Goal: Information Seeking & Learning: Check status

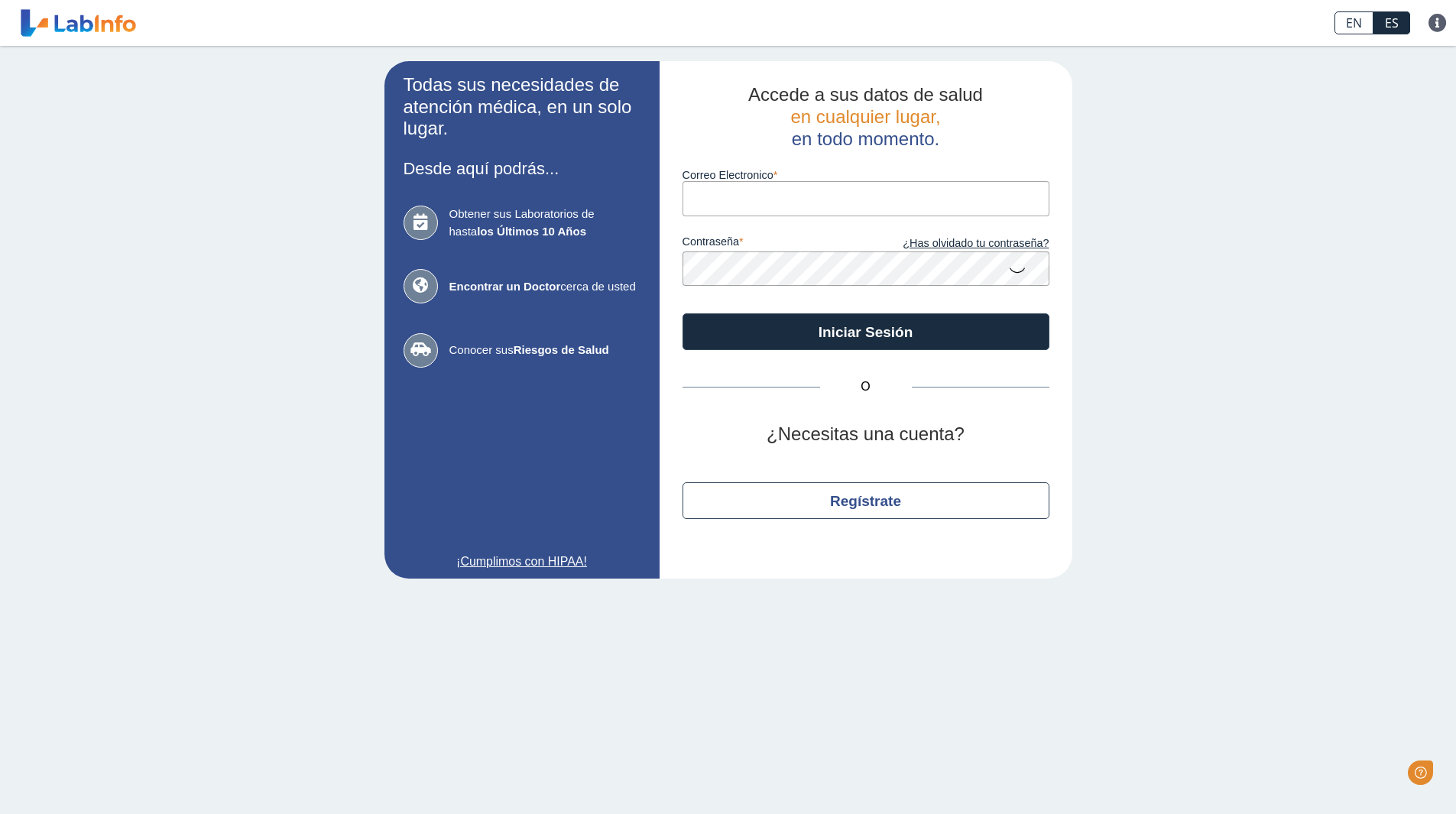
click at [785, 197] on input "Correo Electronico" at bounding box center [866, 199] width 367 height 34
type input "[EMAIL_ADDRESS][DOMAIN_NAME]"
click at [1024, 272] on icon at bounding box center [1018, 269] width 19 height 30
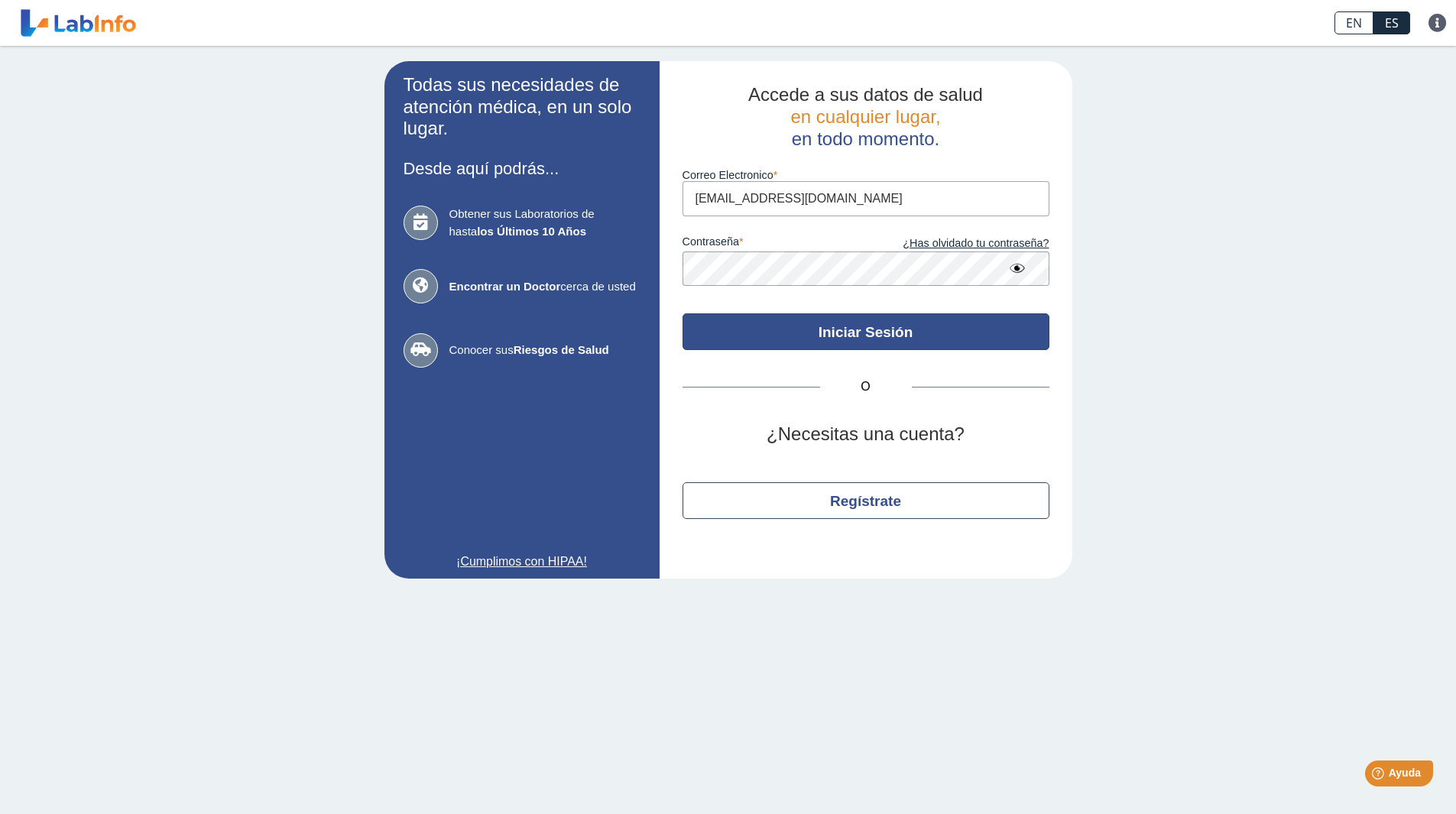
click at [911, 336] on button "Iniciar Sesión" at bounding box center [866, 332] width 367 height 37
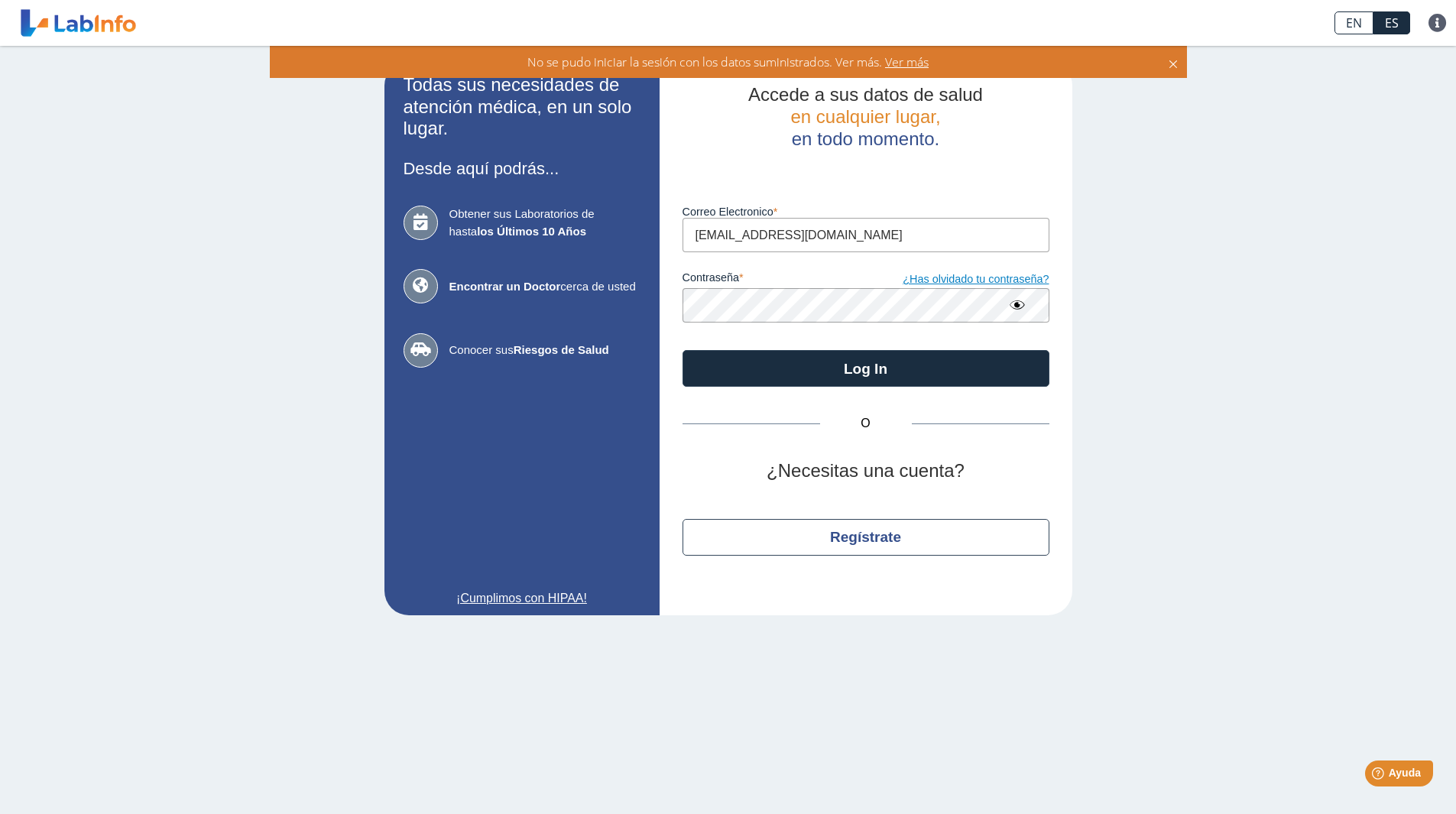
click at [1016, 282] on link "¿Has olvidado tu contraseña?" at bounding box center [957, 280] width 183 height 17
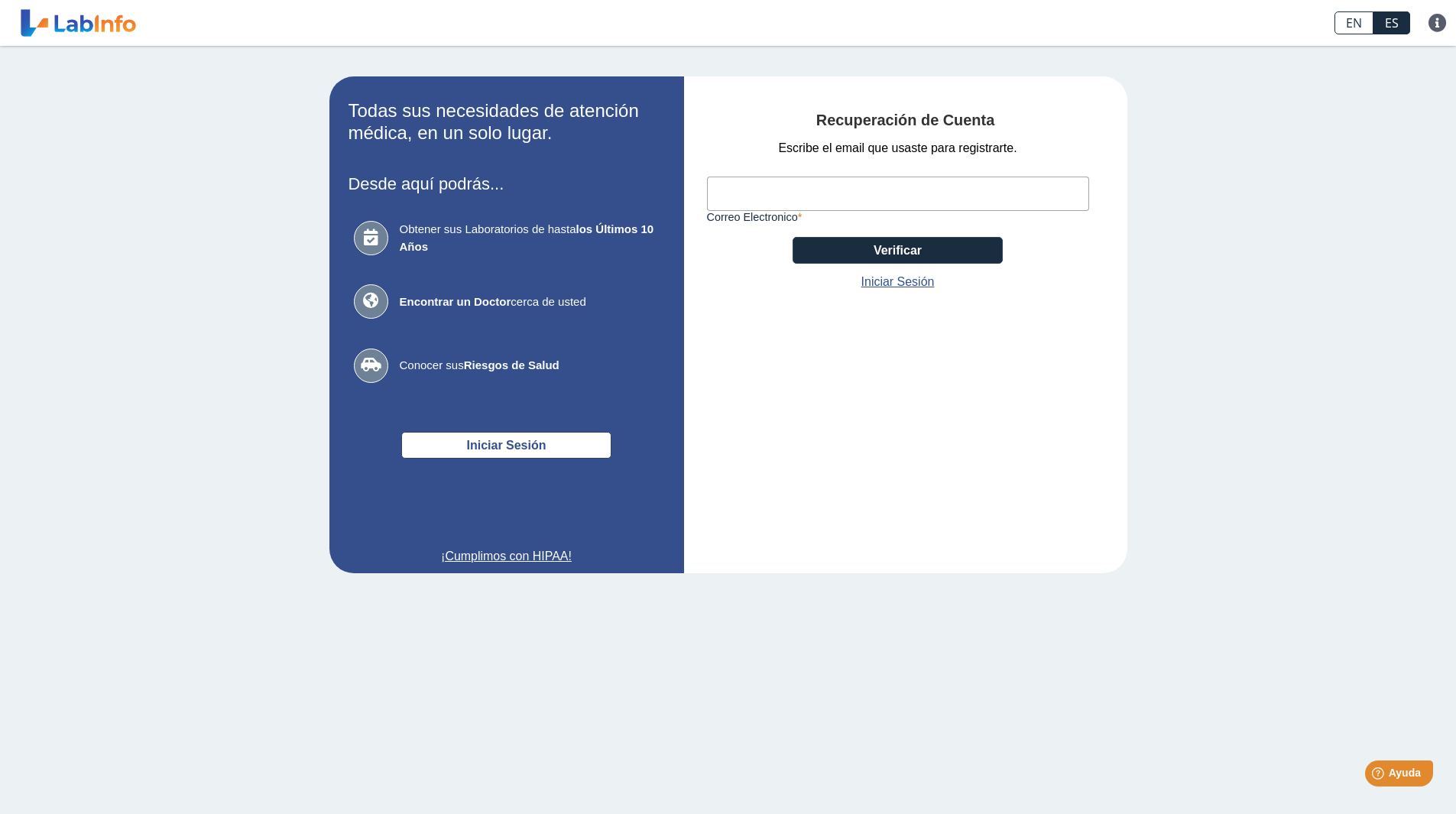
click at [790, 198] on input "Correo Electronico" at bounding box center [898, 193] width 382 height 34
type input "[EMAIL_ADDRESS][DOMAIN_NAME]"
click at [877, 249] on button "Verificar" at bounding box center [898, 250] width 211 height 26
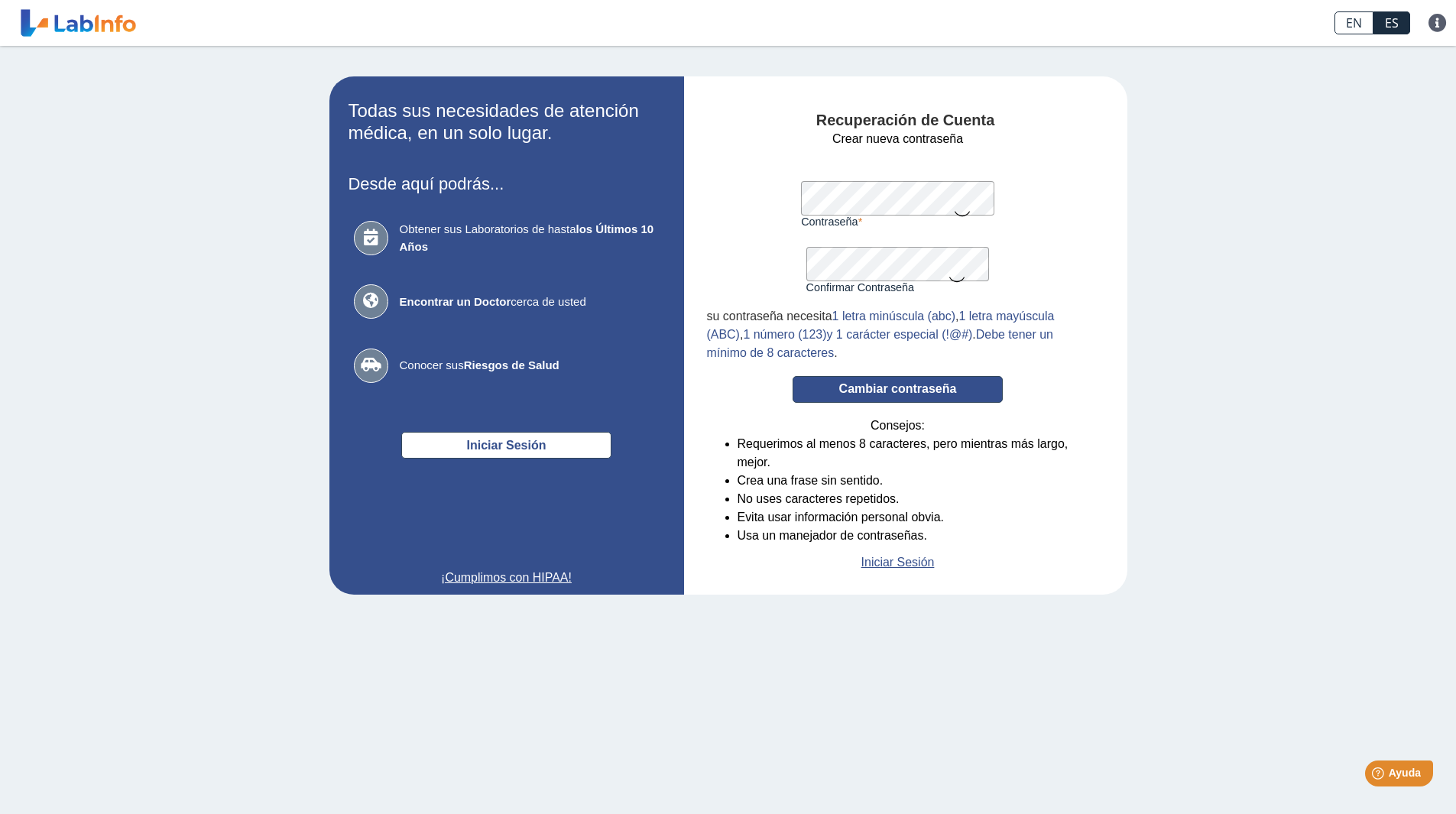
click at [907, 393] on button "Cambiar contraseña" at bounding box center [898, 389] width 211 height 26
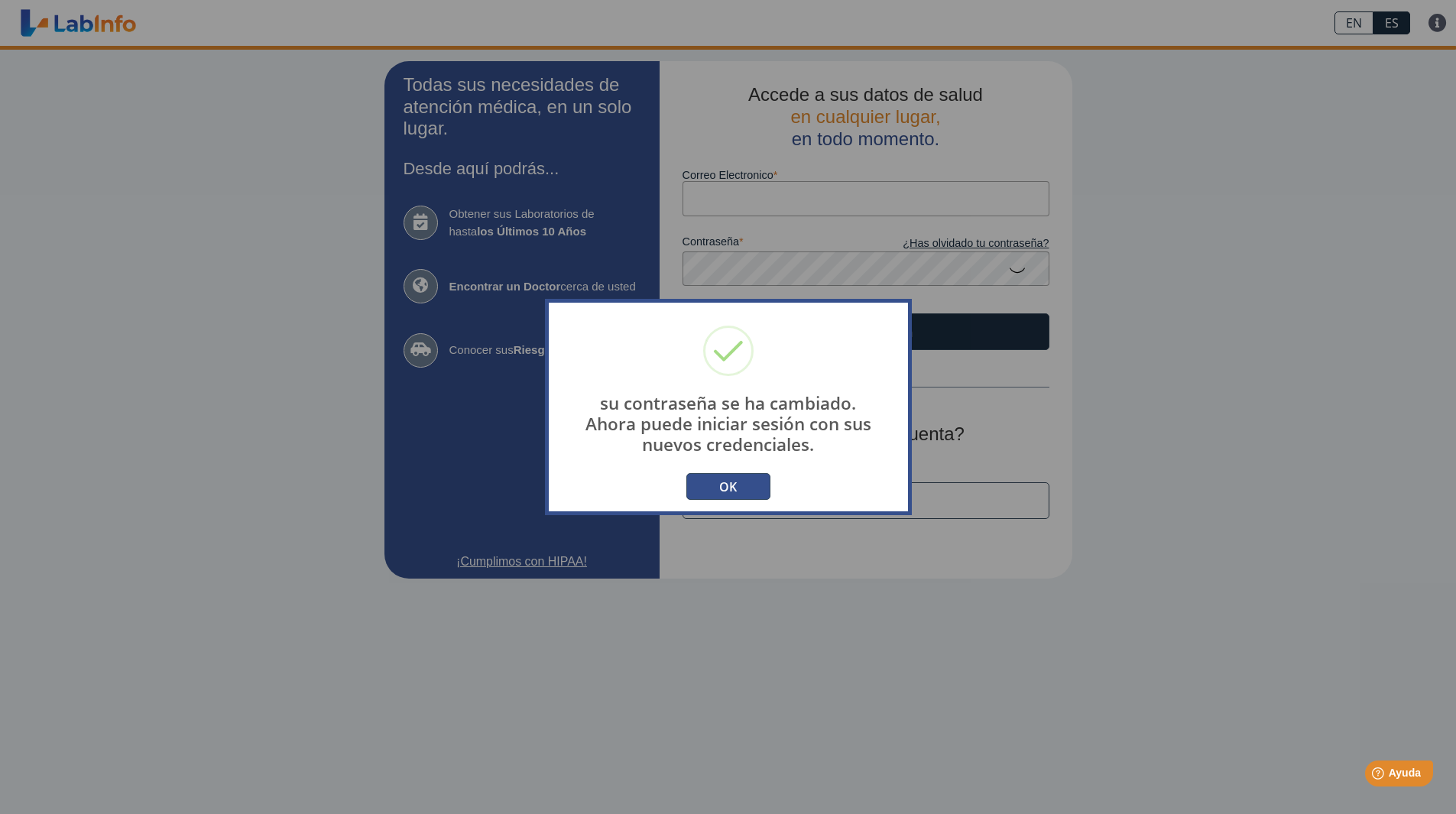
type input "[EMAIL_ADDRESS][DOMAIN_NAME]"
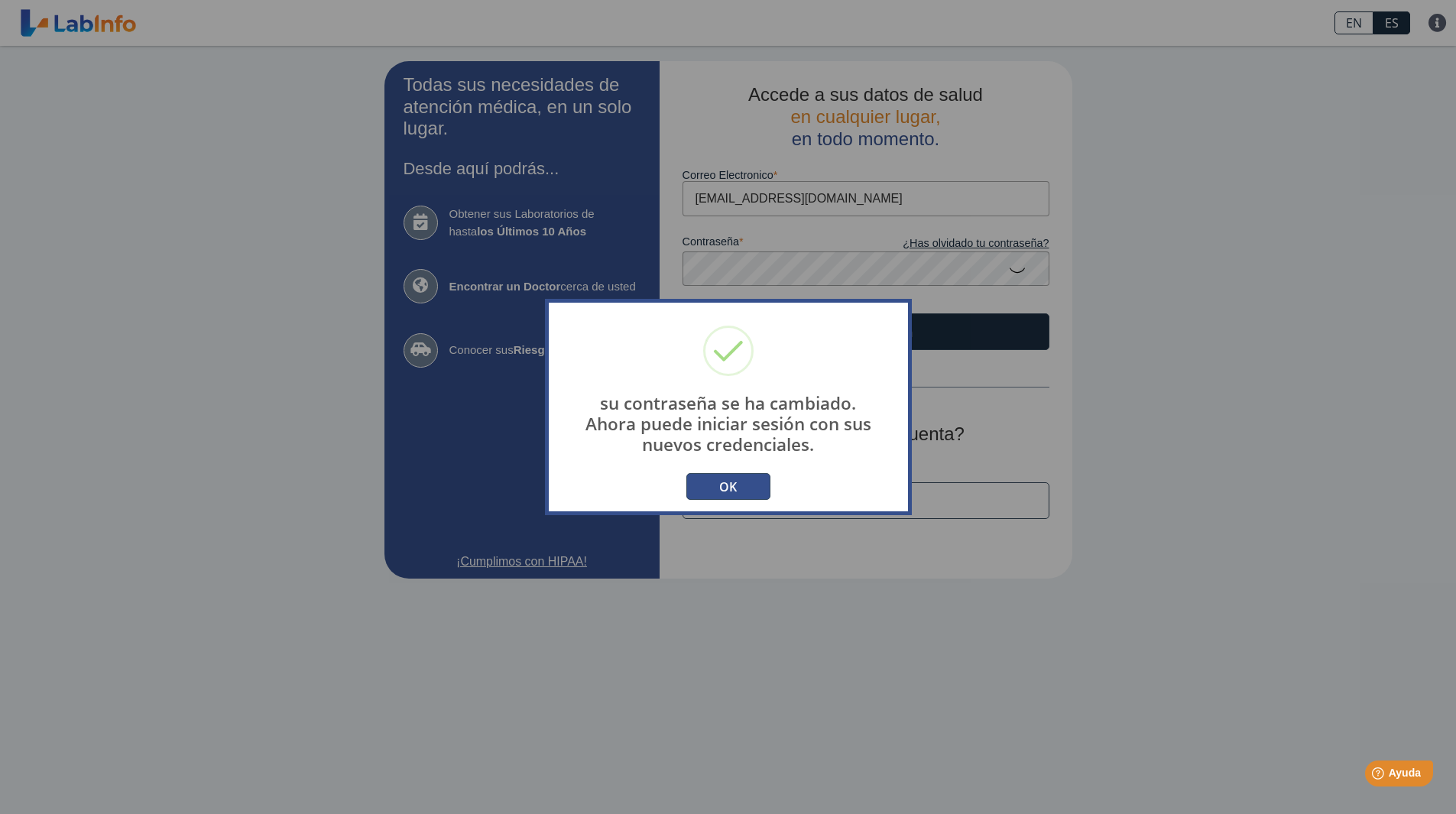
click at [739, 490] on button "OK" at bounding box center [728, 486] width 84 height 26
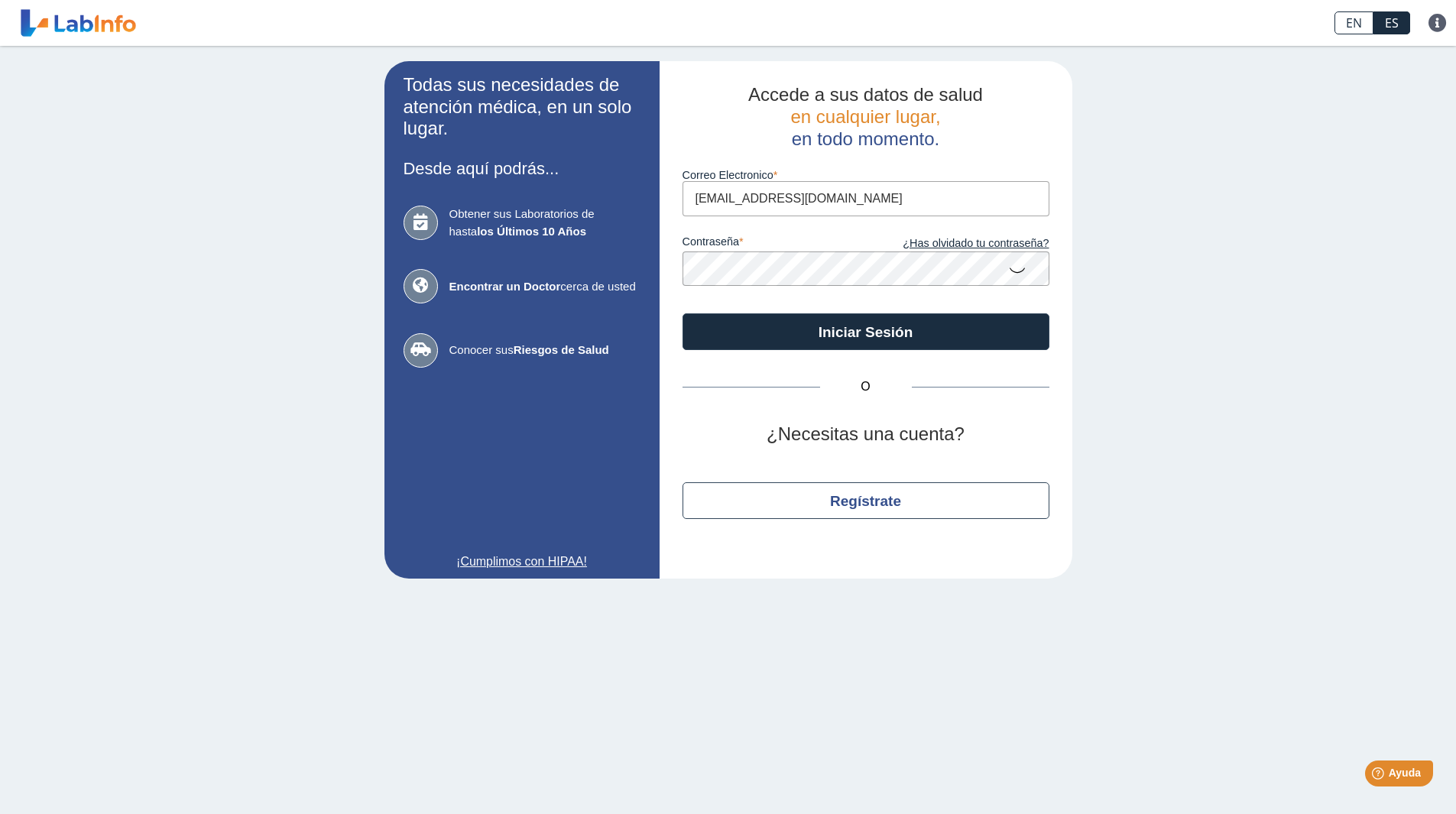
click at [1012, 271] on icon at bounding box center [1018, 269] width 19 height 30
click at [621, 285] on app-login "Todas sus necesidades de atención médica, en un solo lugar. Desde aquí podrás..…" at bounding box center [728, 320] width 688 height 517
click at [627, 265] on app-login "Todas sus necesidades de atención médica, en un solo lugar. Desde aquí podrás..…" at bounding box center [728, 320] width 688 height 517
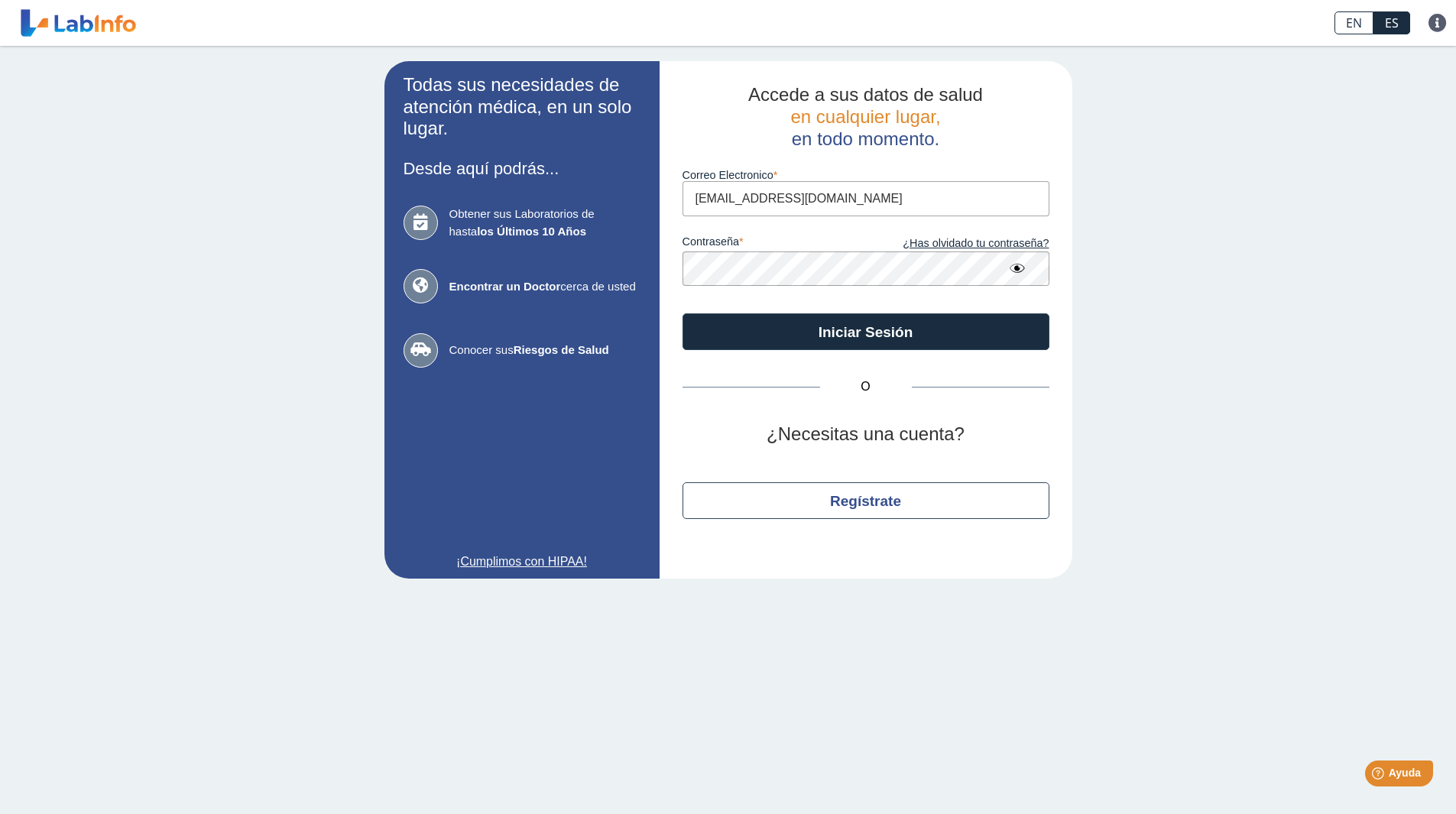
click at [1199, 310] on div "Todas sus necesidades de atención médica, en un solo lugar. Desde aquí podrás..…" at bounding box center [728, 320] width 1456 height 548
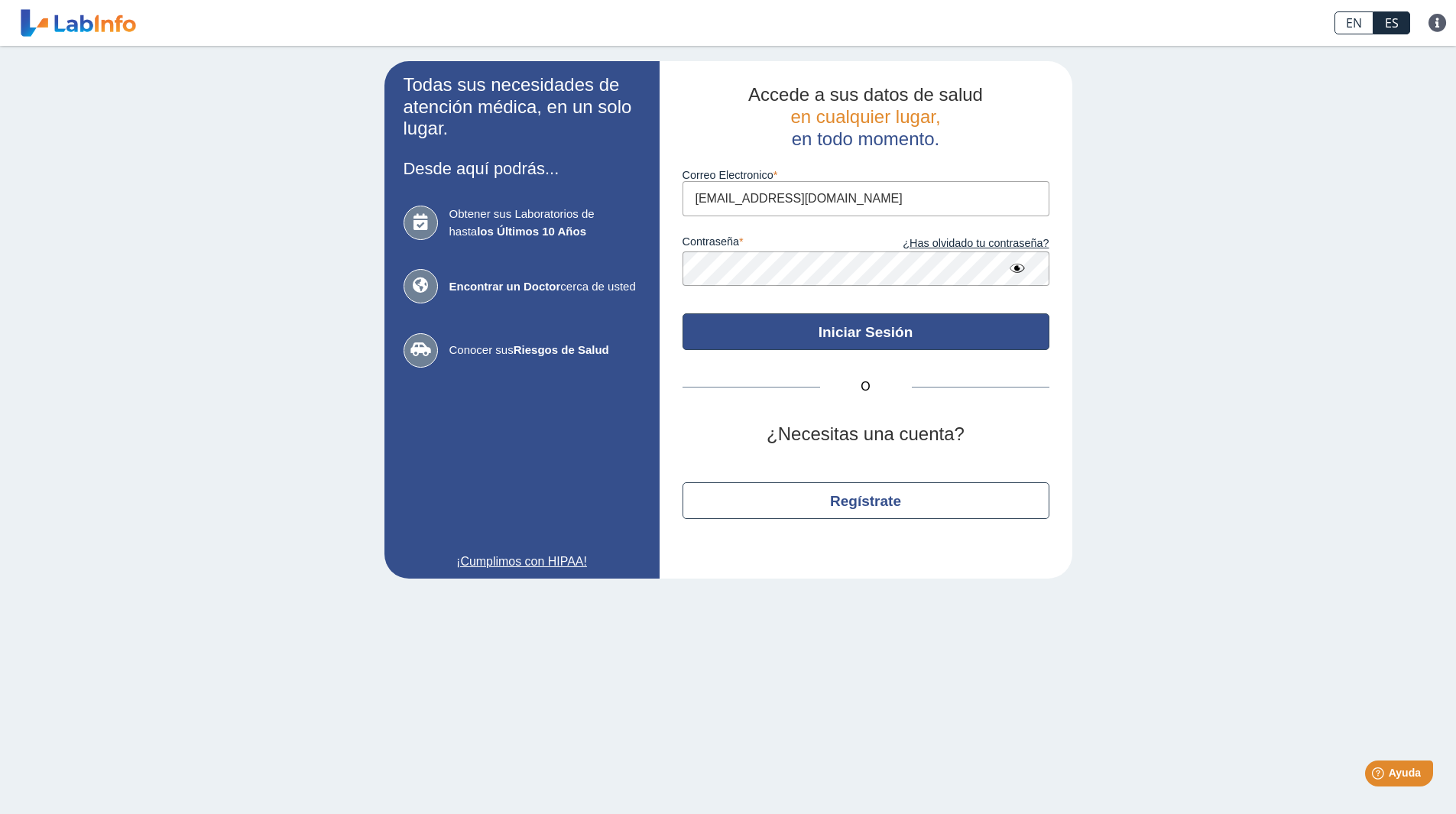
click at [863, 329] on button "Iniciar Sesión" at bounding box center [866, 332] width 367 height 37
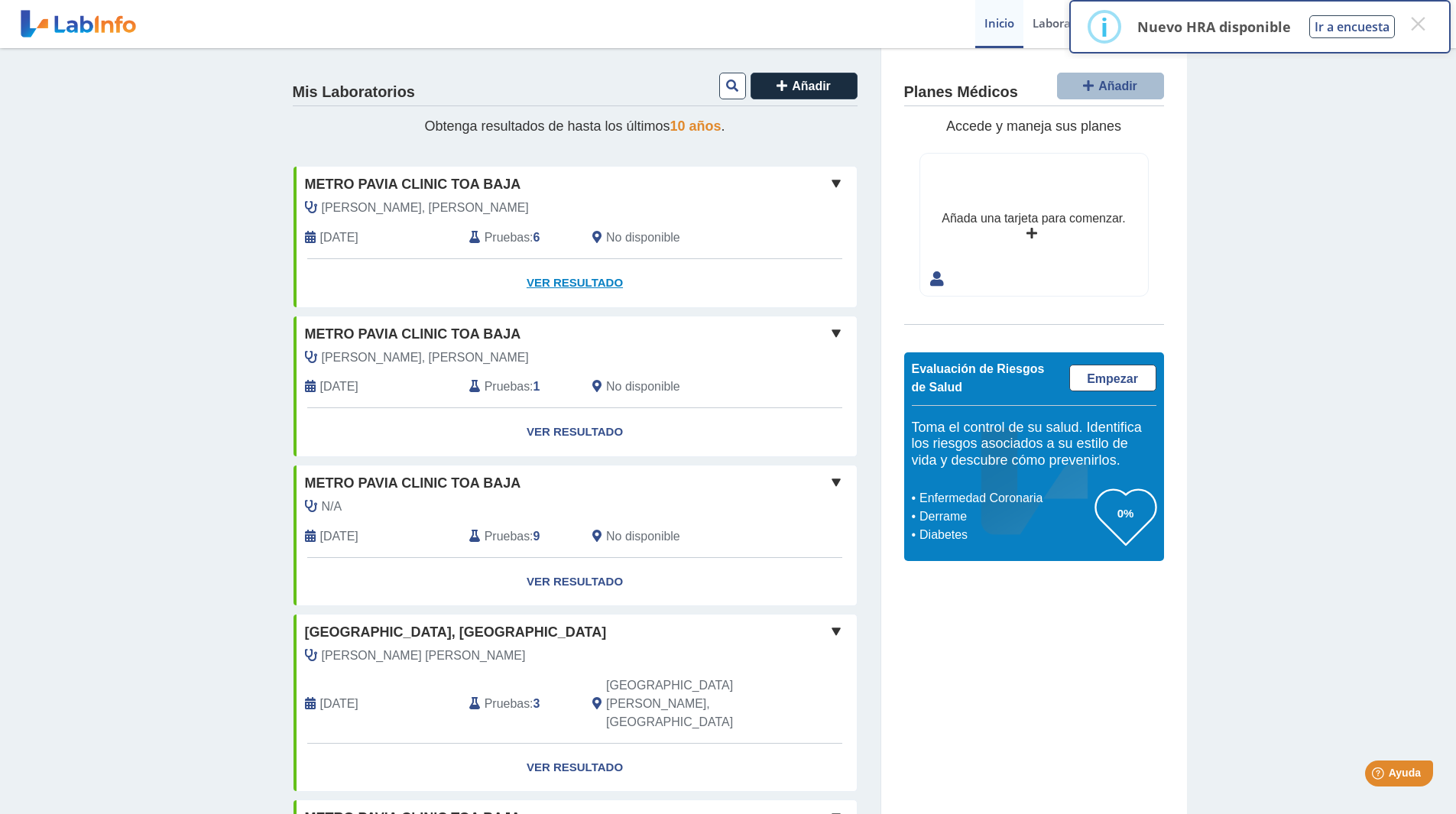
click at [603, 281] on link "Ver Resultado" at bounding box center [575, 283] width 563 height 49
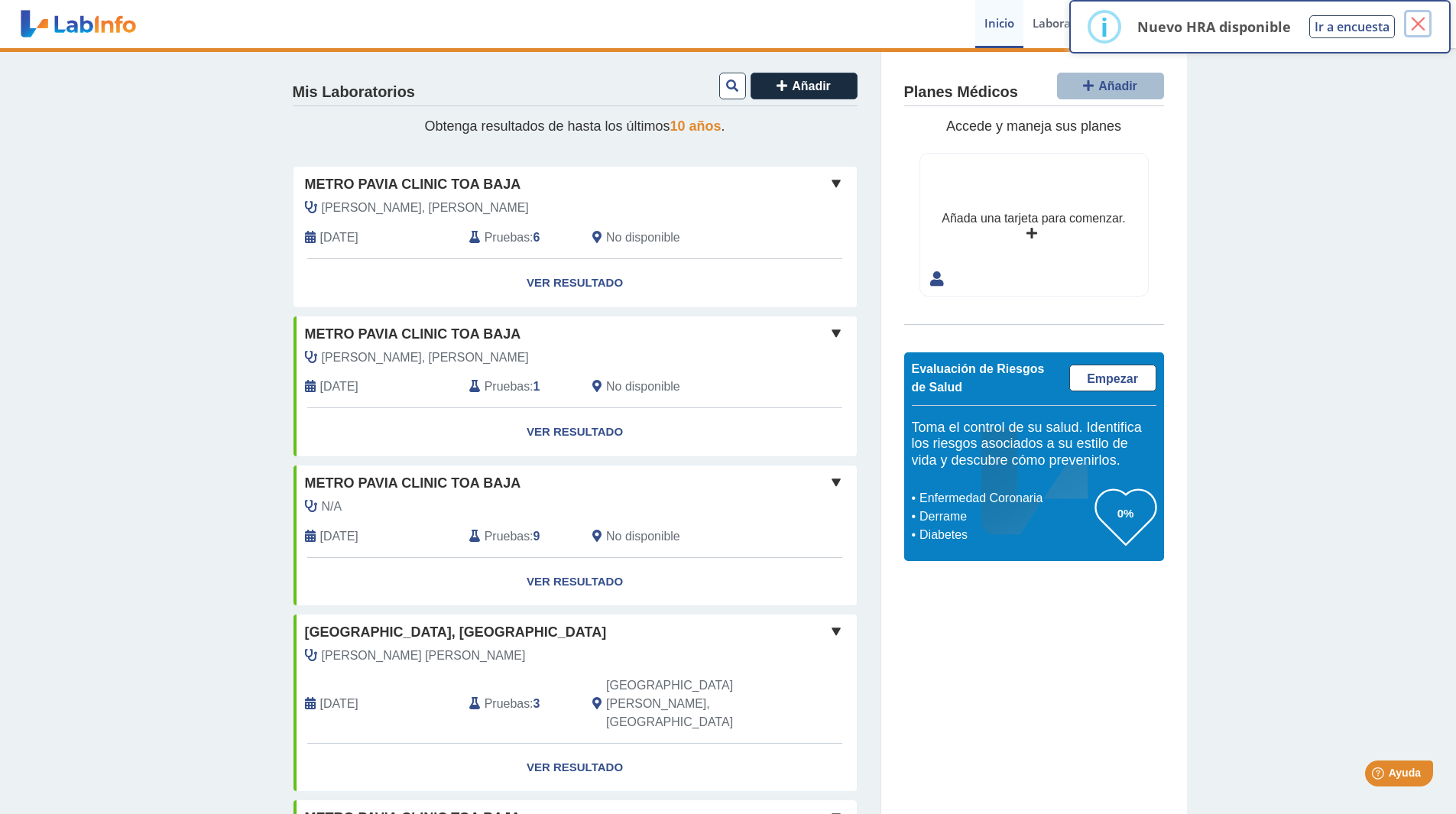
click at [1420, 24] on button "×" at bounding box center [1418, 24] width 27 height 27
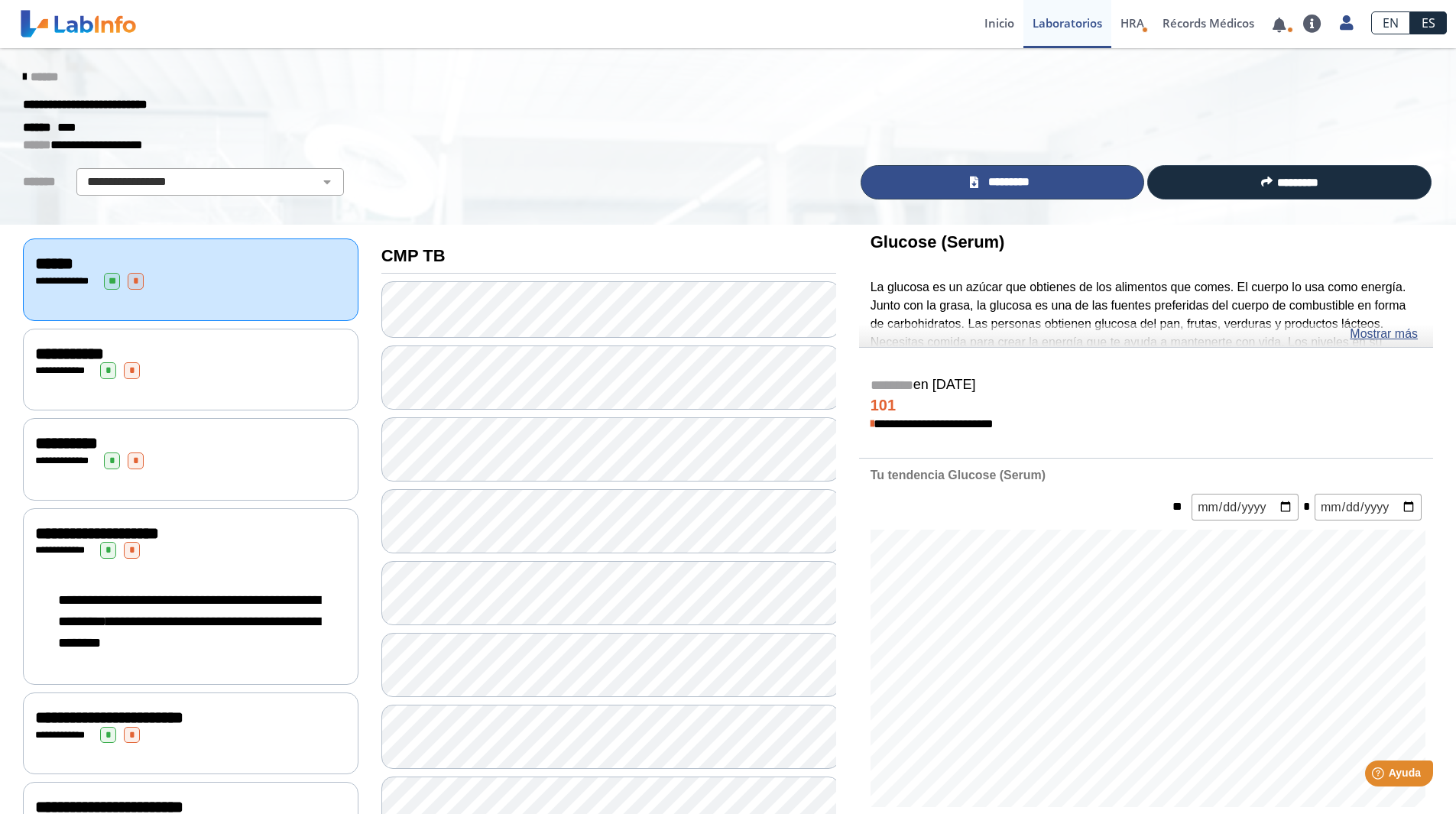
click at [962, 183] on link "*********" at bounding box center [1003, 182] width 285 height 34
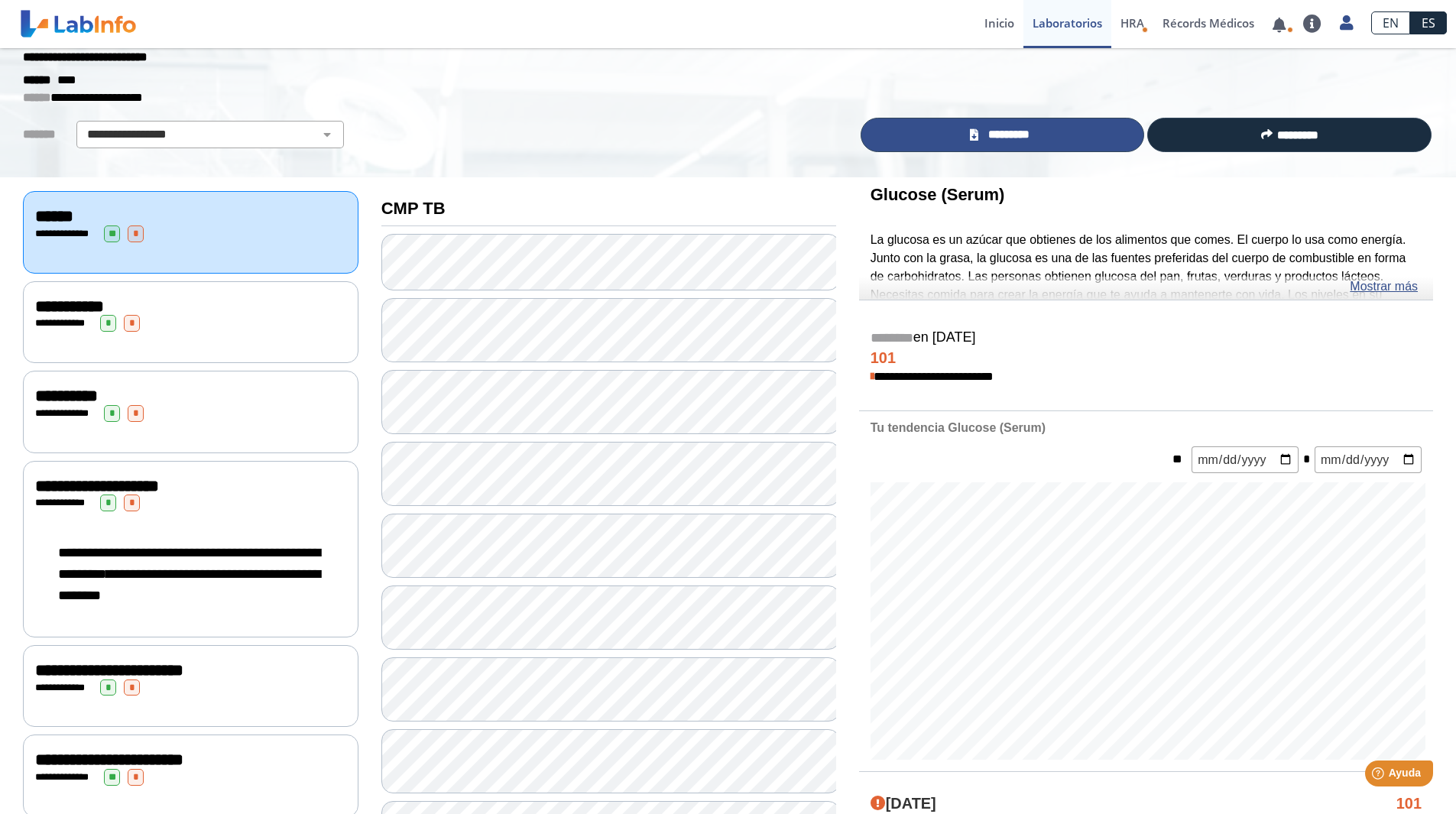
scroll to position [7, 0]
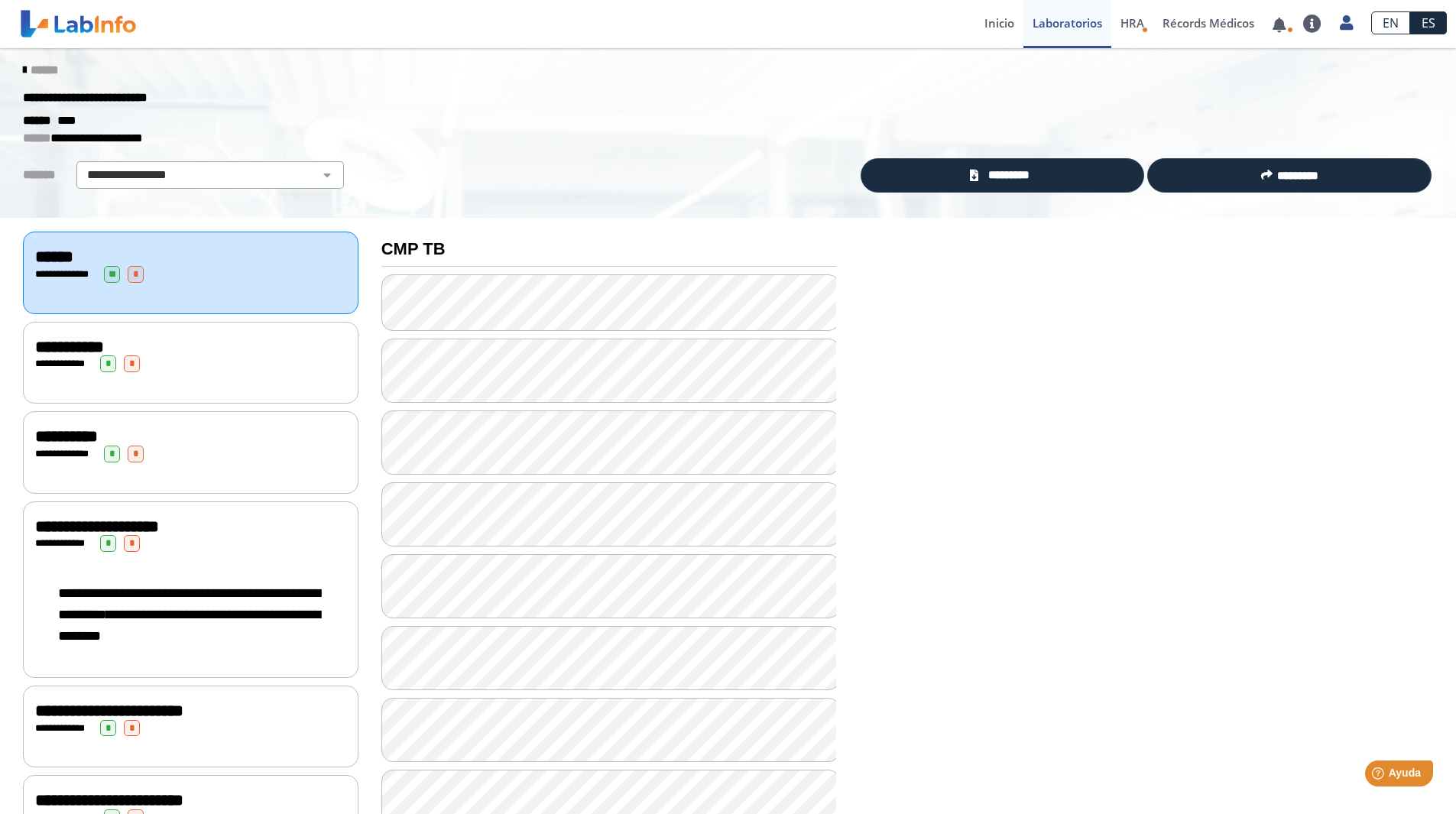
click at [23, 74] on icon at bounding box center [25, 70] width 3 height 12
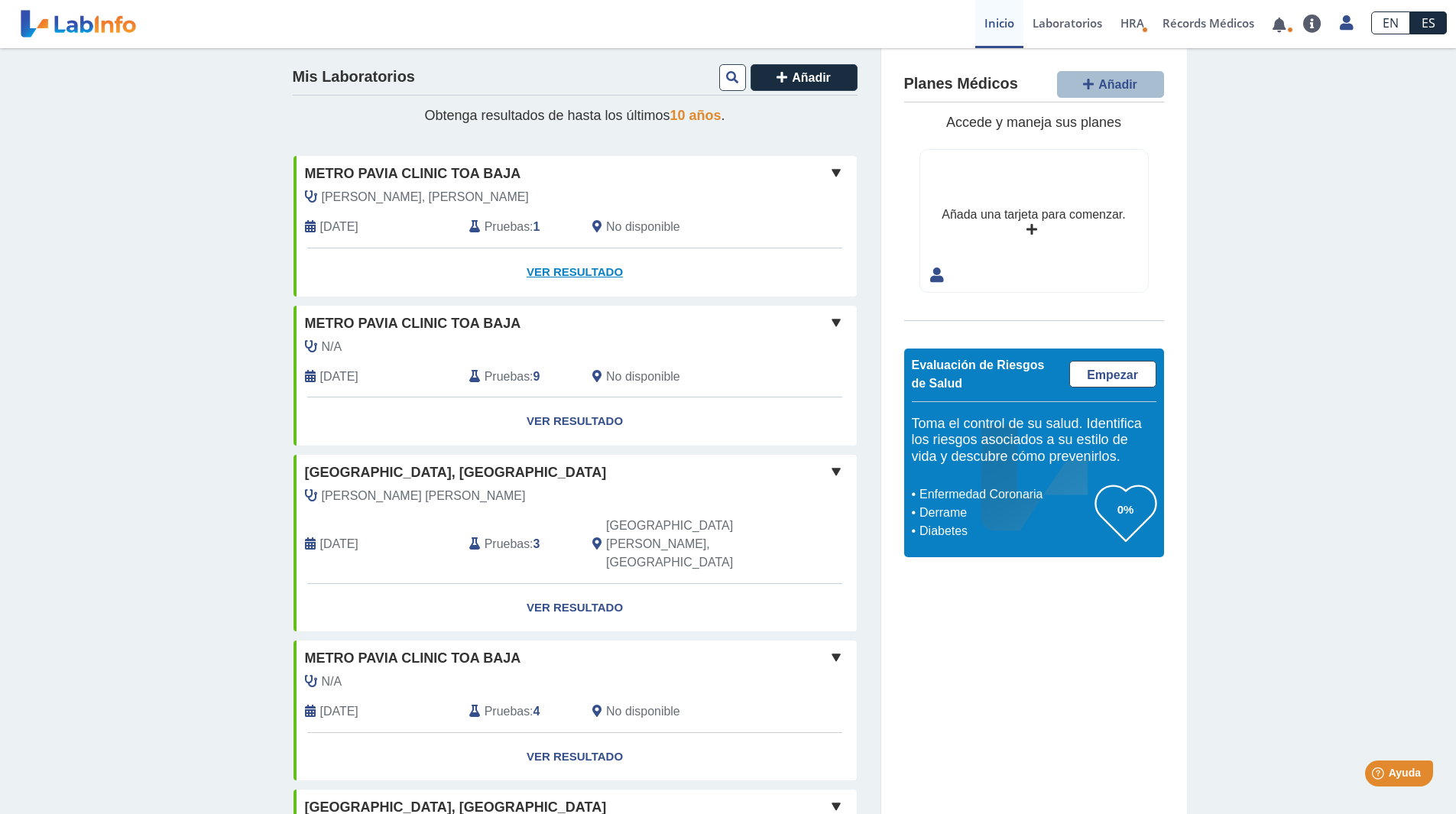
click at [554, 270] on link "Ver Resultado" at bounding box center [575, 272] width 563 height 49
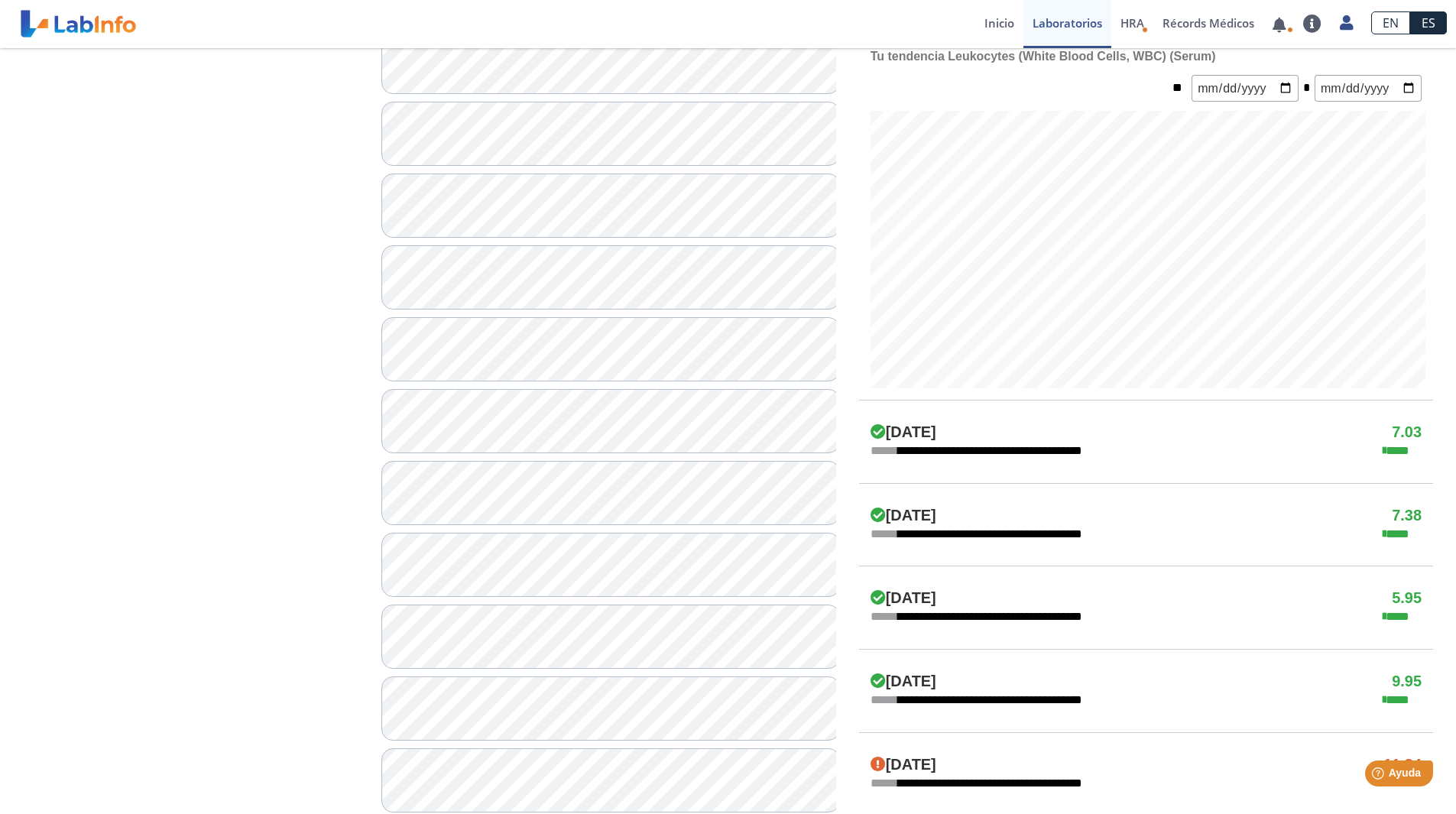
scroll to position [80, 0]
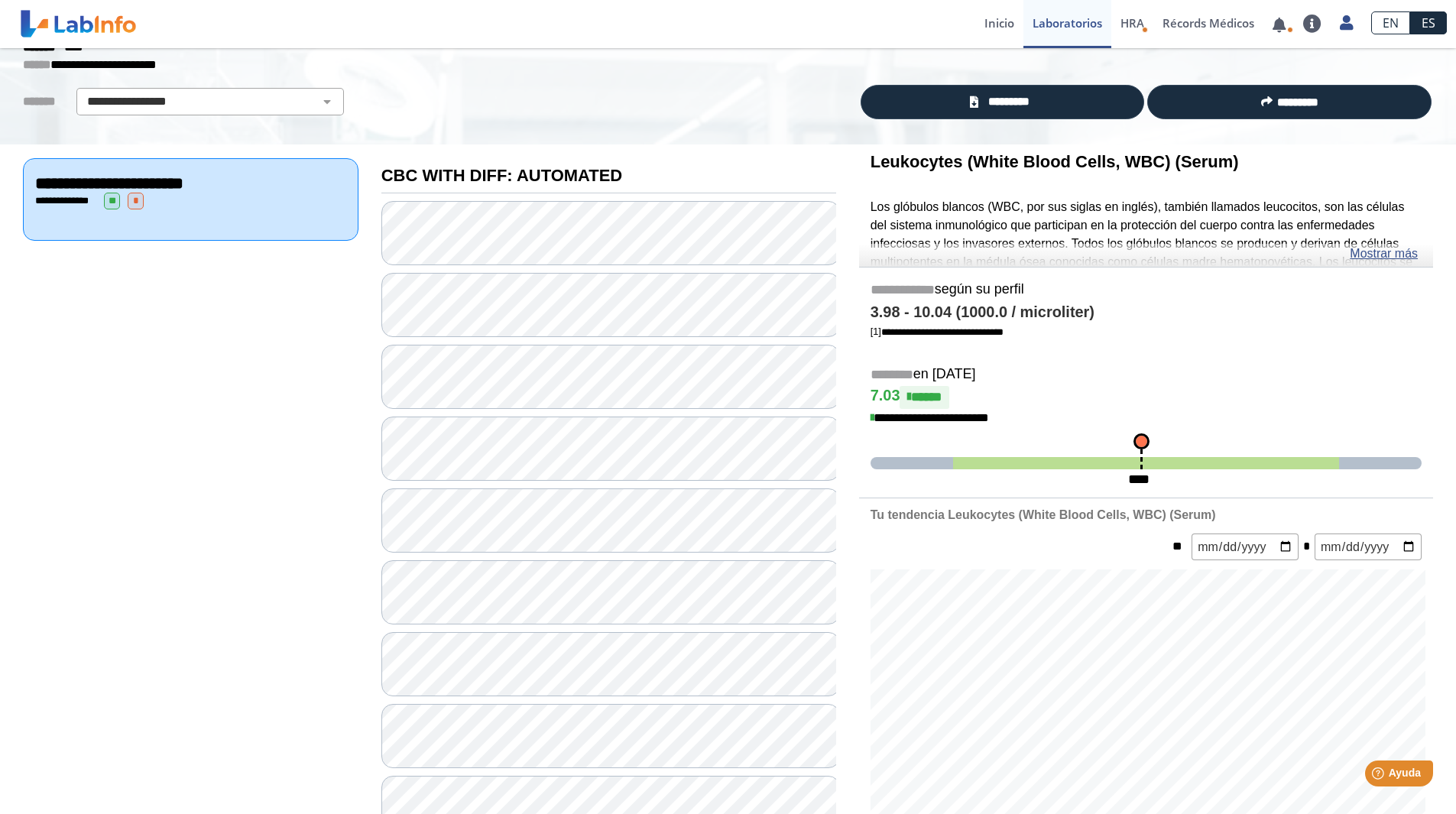
click at [306, 211] on div "**********" at bounding box center [191, 199] width 336 height 82
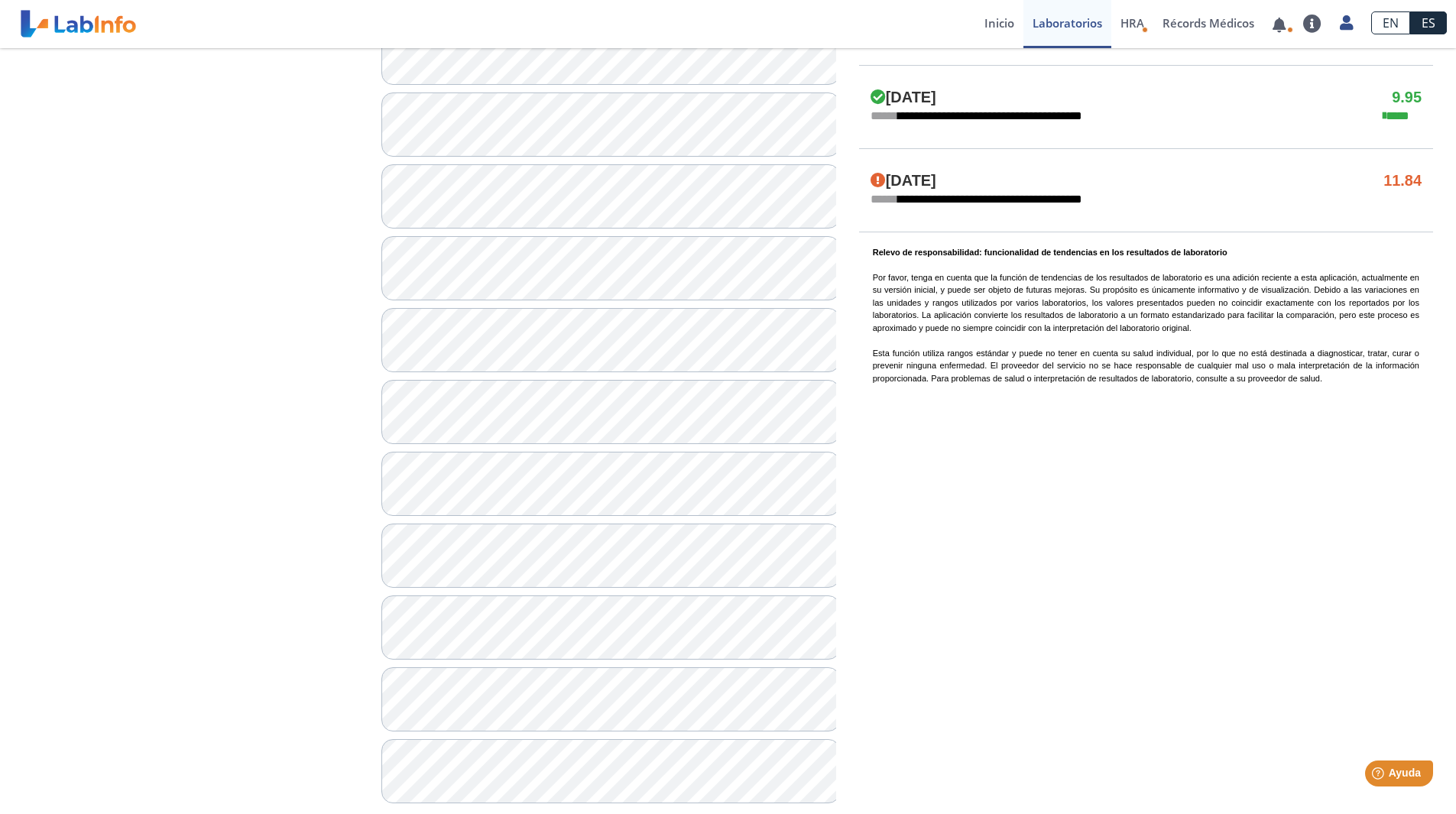
scroll to position [1151, 0]
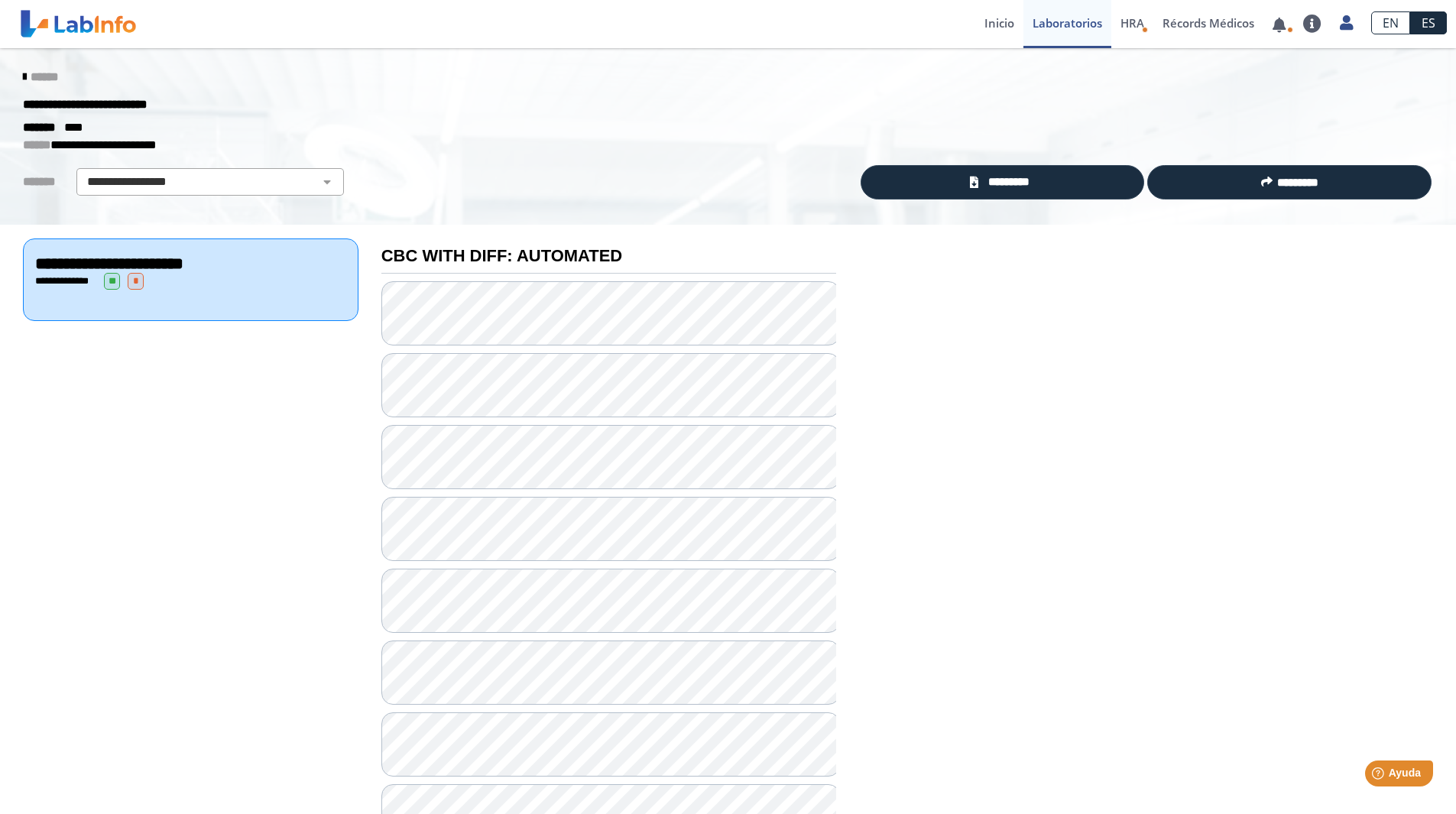
click at [23, 82] on icon at bounding box center [25, 77] width 3 height 12
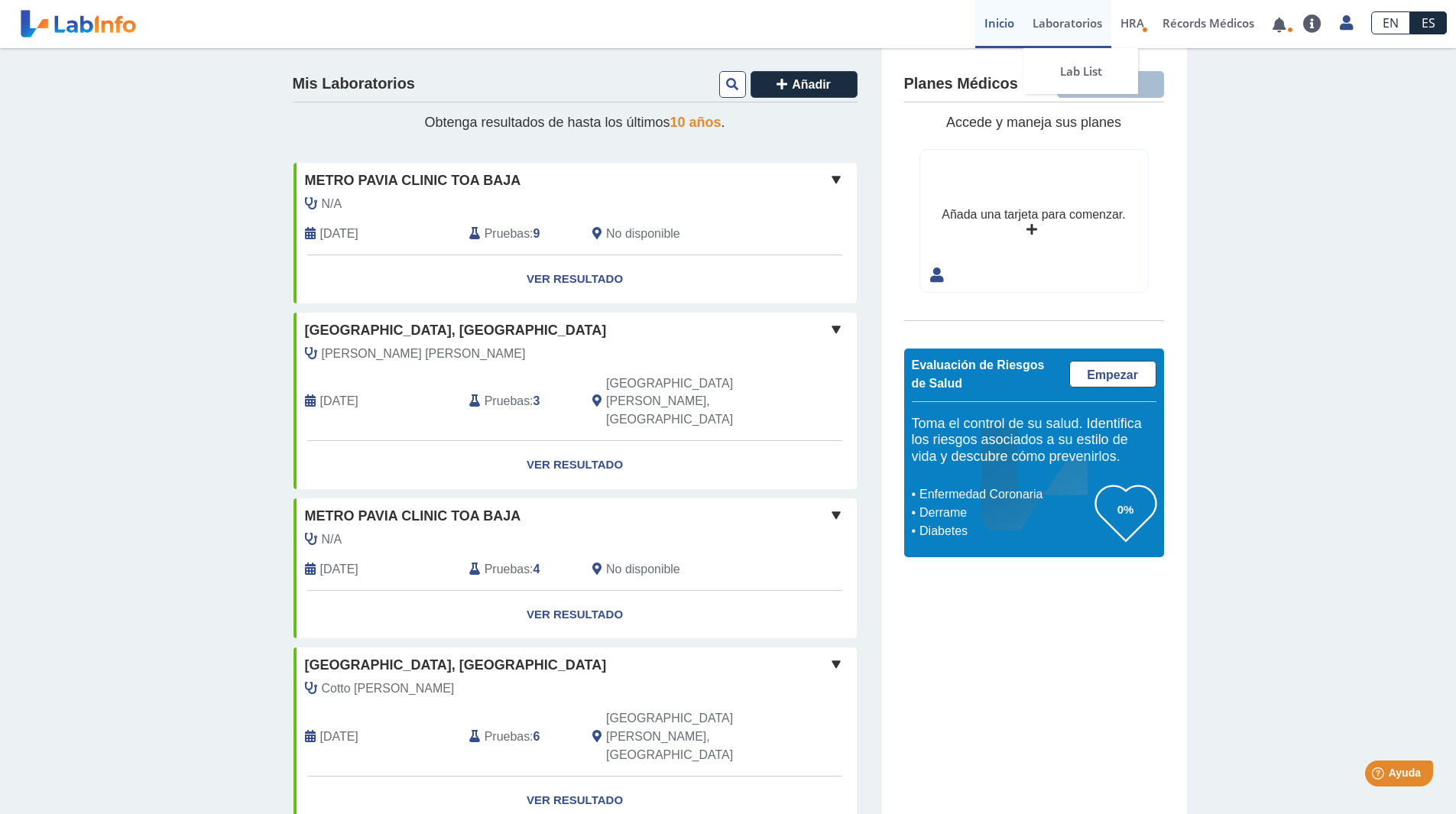
click at [1062, 33] on link "Laboratorios" at bounding box center [1067, 24] width 88 height 49
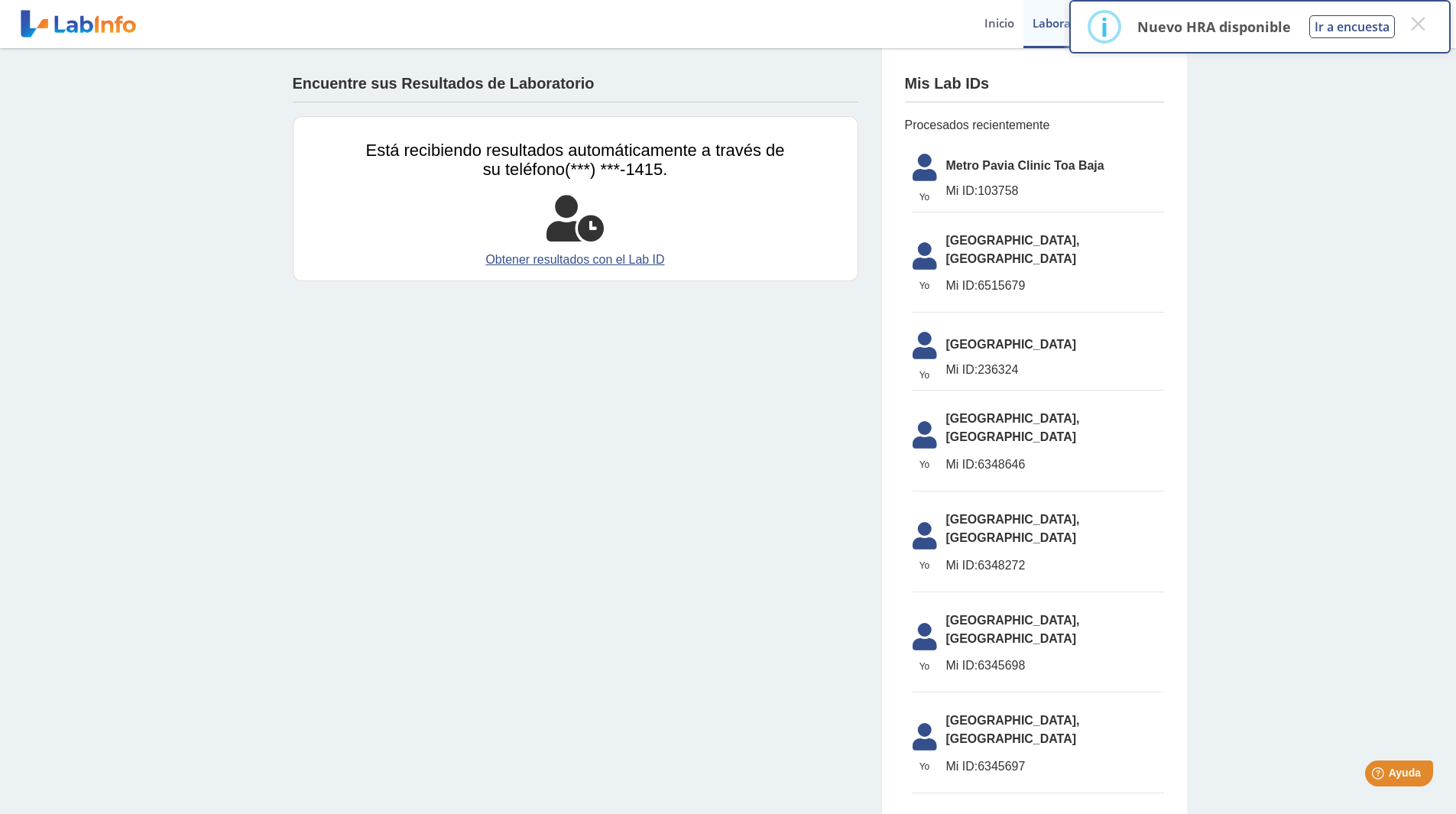
click at [939, 175] on icon at bounding box center [925, 171] width 43 height 37
click at [917, 156] on icon at bounding box center [925, 171] width 43 height 37
click at [1425, 20] on button "×" at bounding box center [1418, 24] width 27 height 27
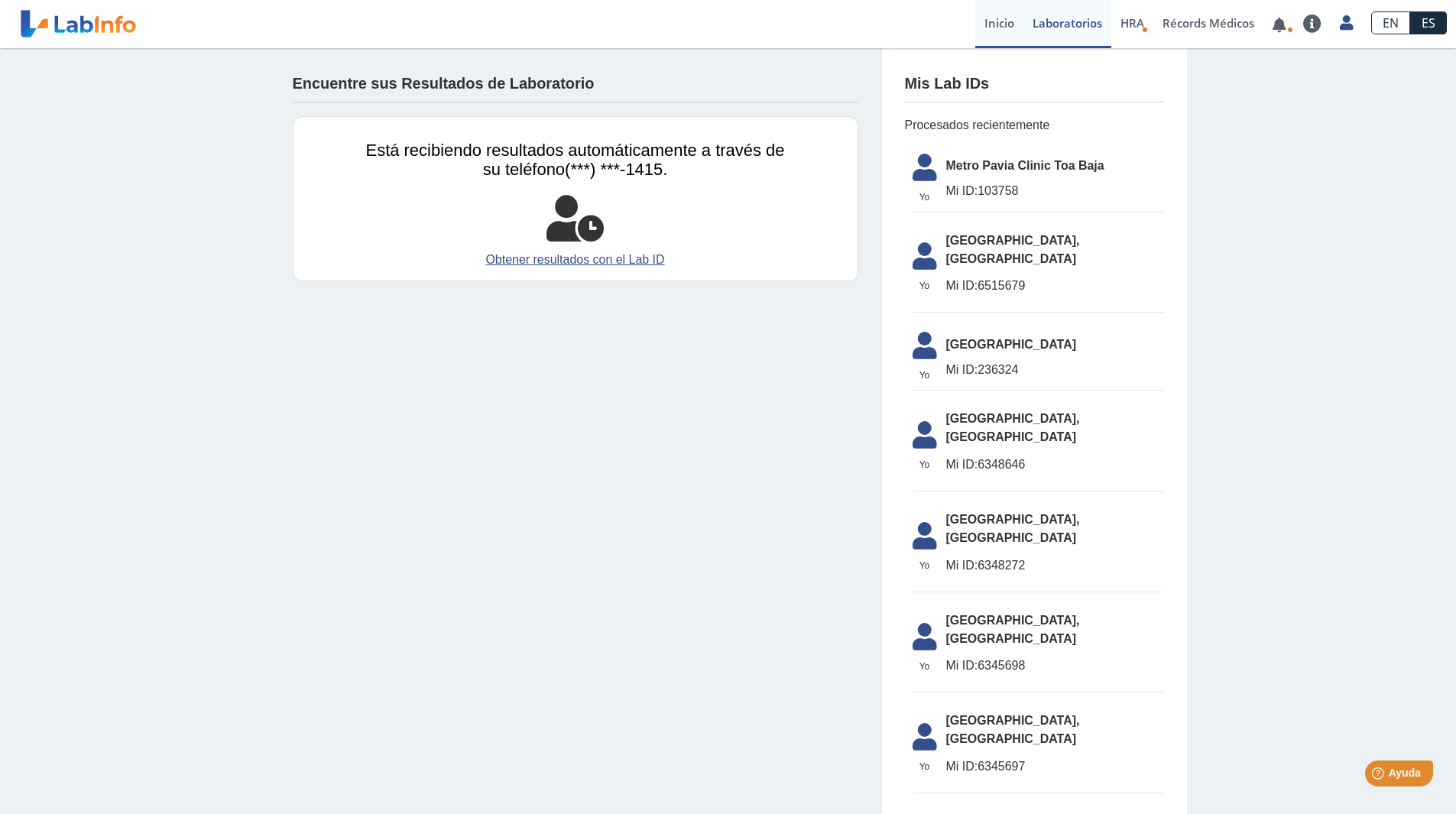
click at [988, 30] on link "Inicio" at bounding box center [999, 24] width 49 height 49
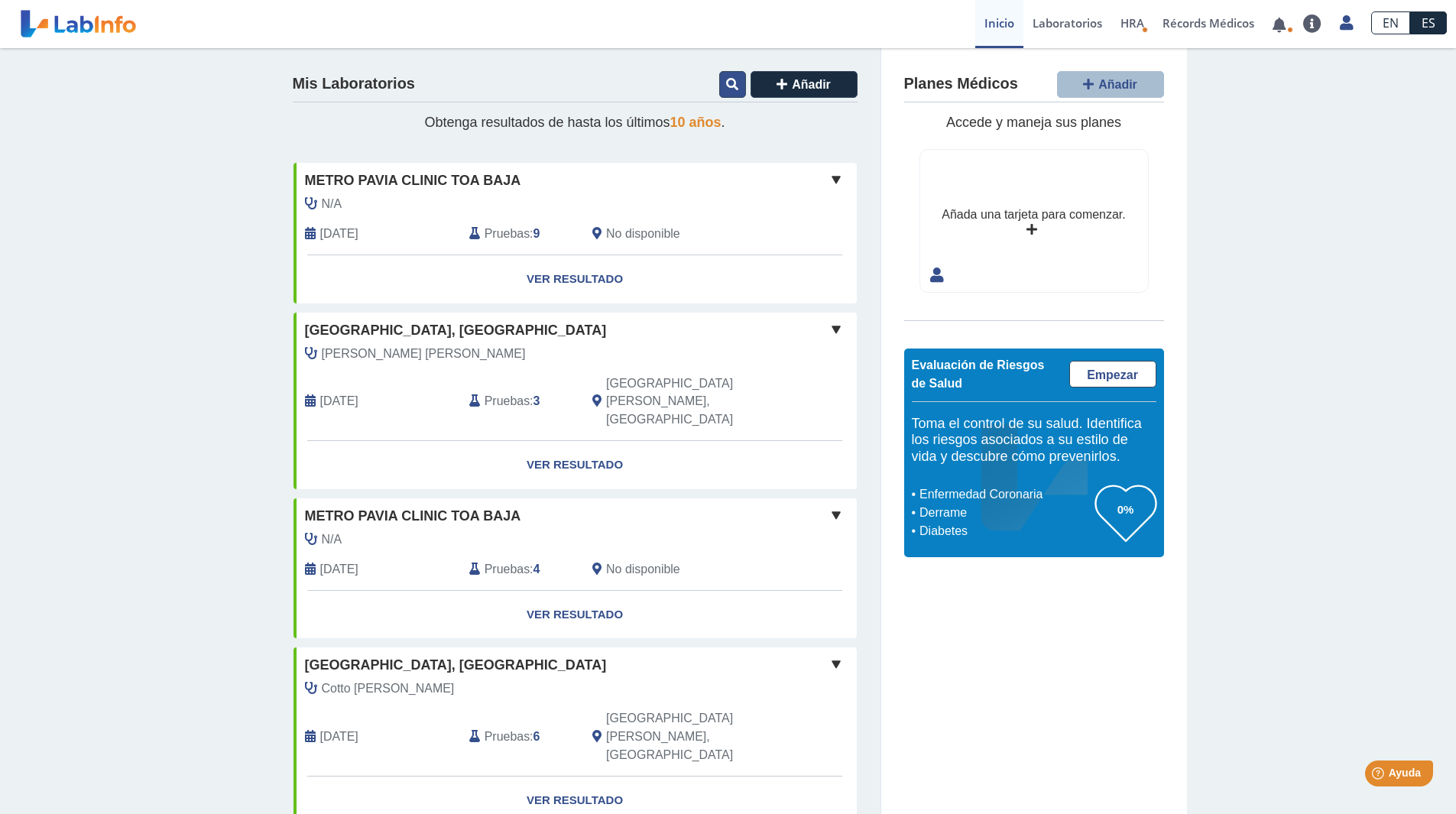
click at [730, 86] on icon at bounding box center [732, 84] width 12 height 12
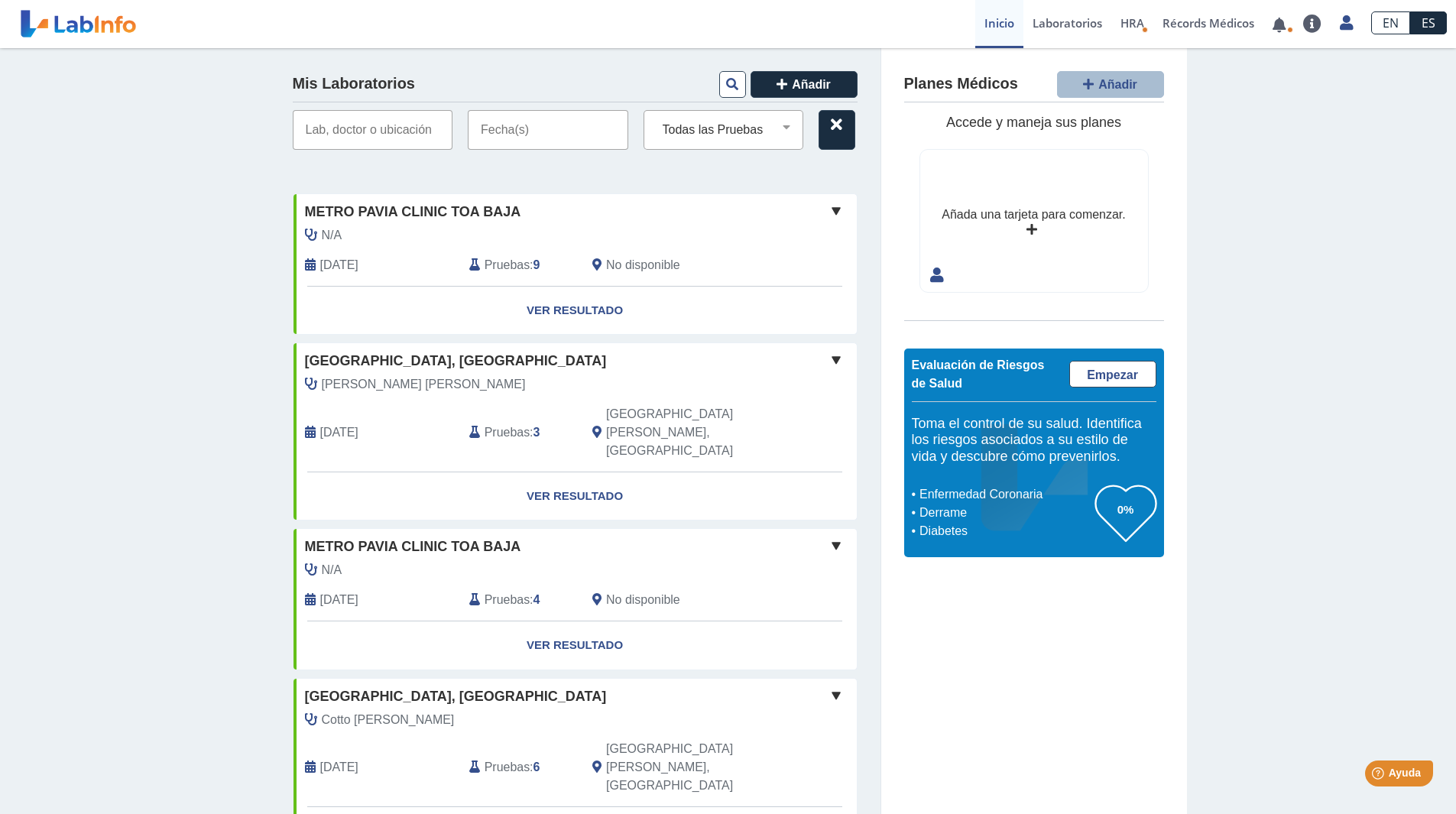
click at [519, 113] on input "text" at bounding box center [548, 130] width 160 height 40
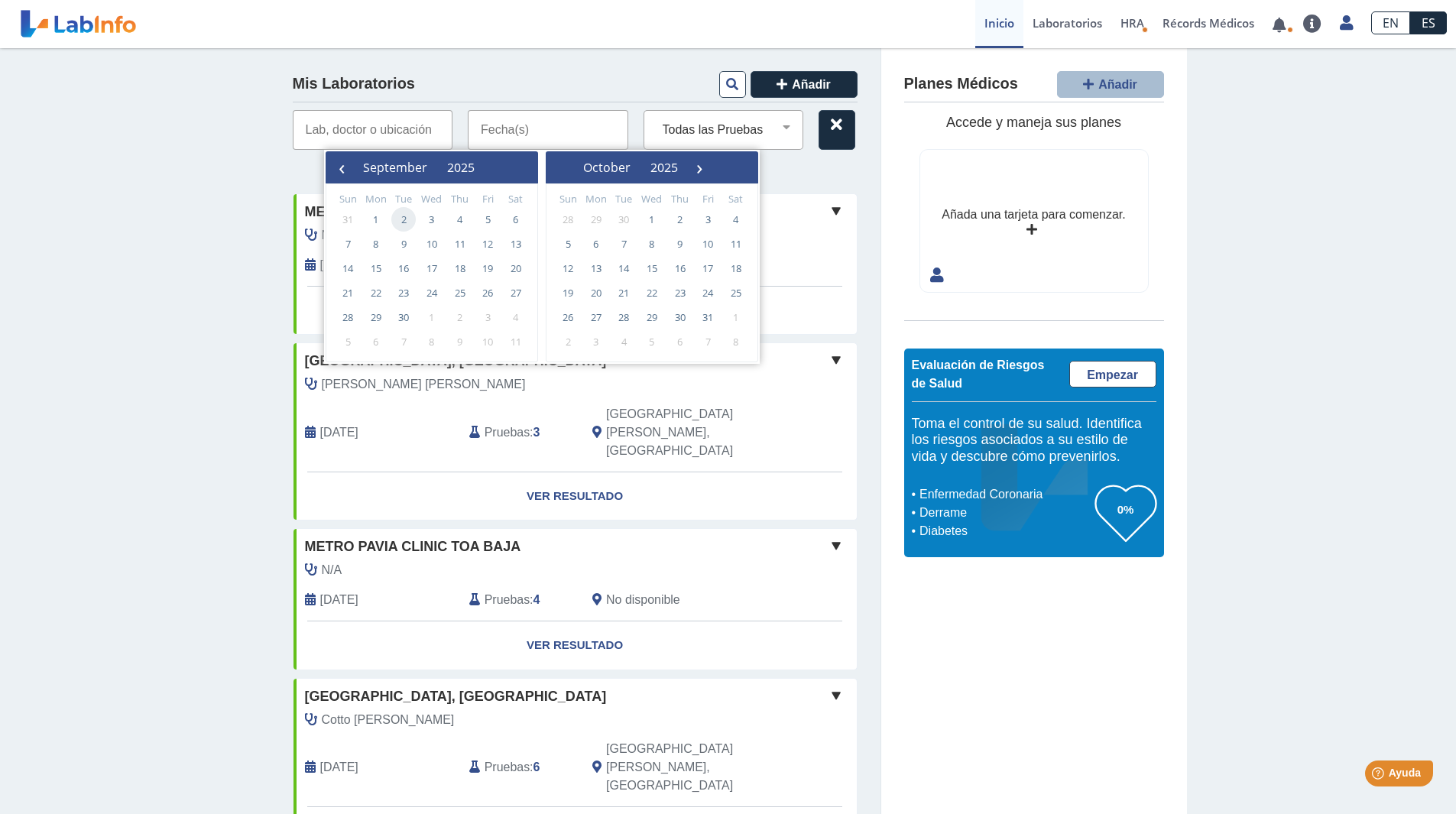
click at [413, 221] on span "2" at bounding box center [403, 219] width 25 height 25
click at [806, 78] on span "Añadir" at bounding box center [812, 84] width 39 height 13
